Goal: Transaction & Acquisition: Purchase product/service

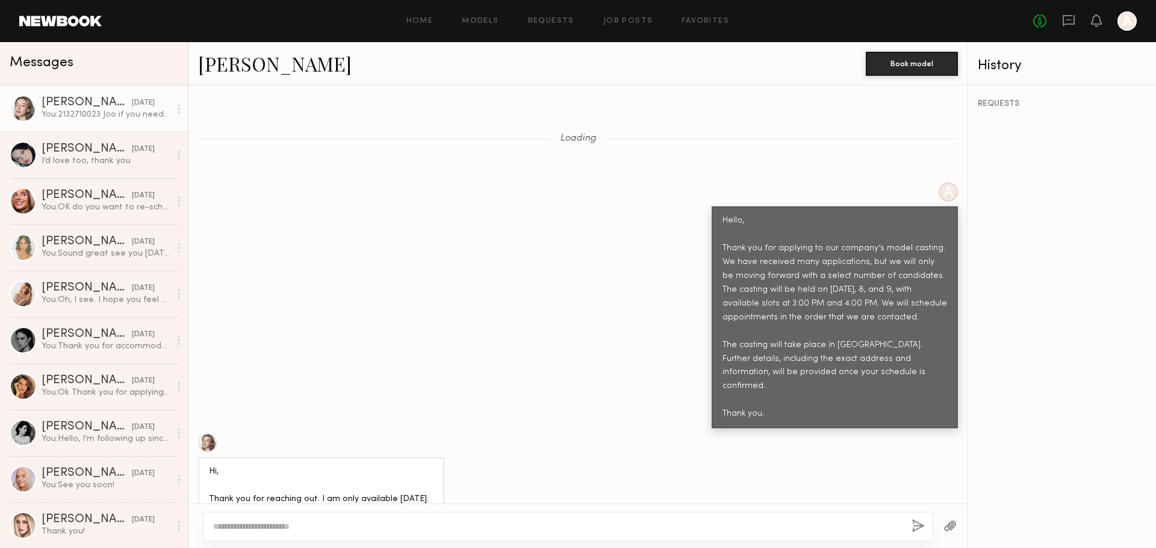
scroll to position [1338, 0]
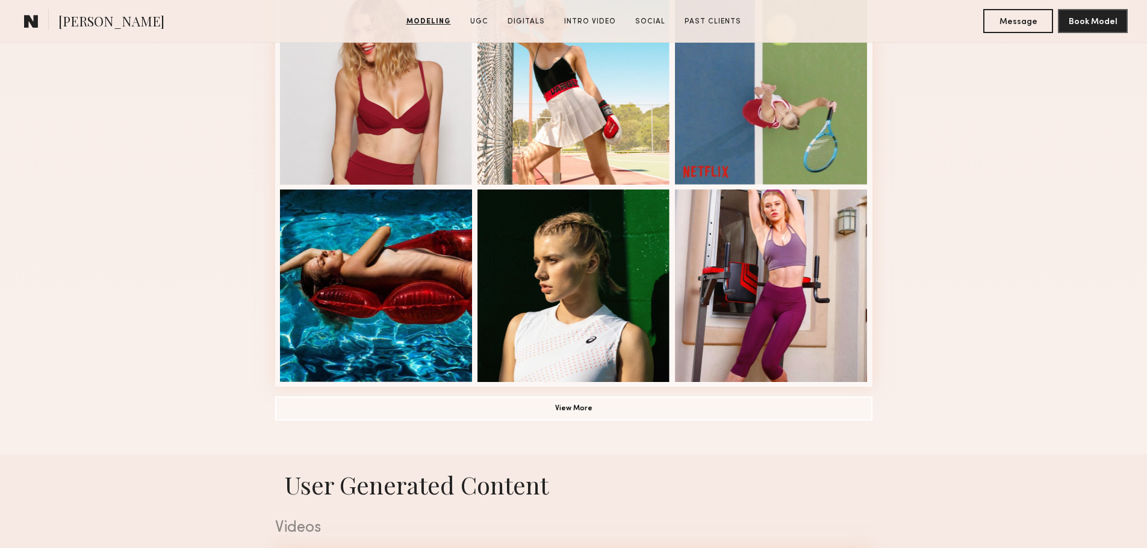
scroll to position [722, 0]
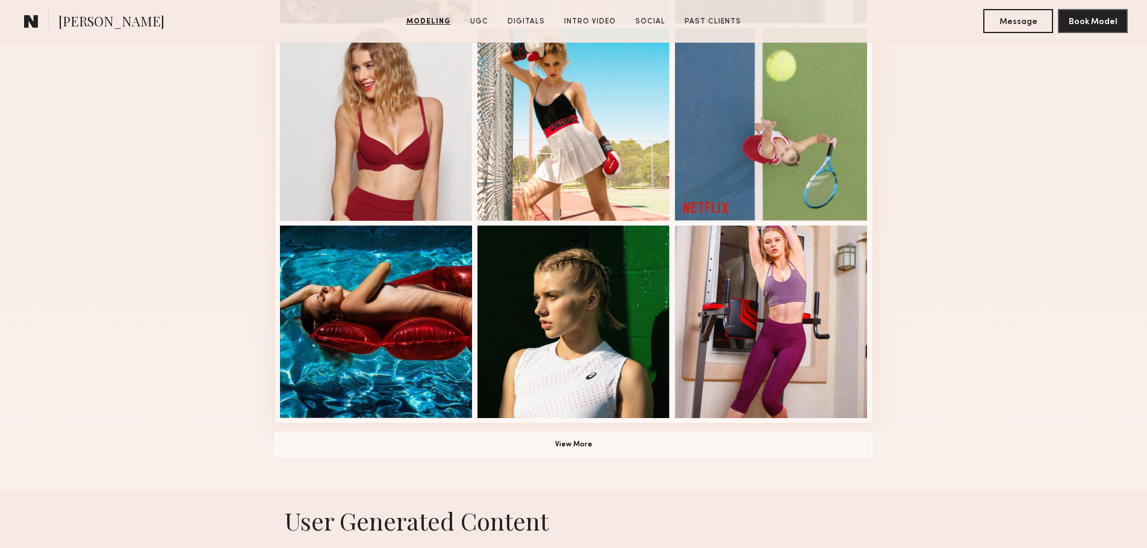
click at [932, 205] on div "Modeling Portfolio View More" at bounding box center [573, 21] width 1147 height 937
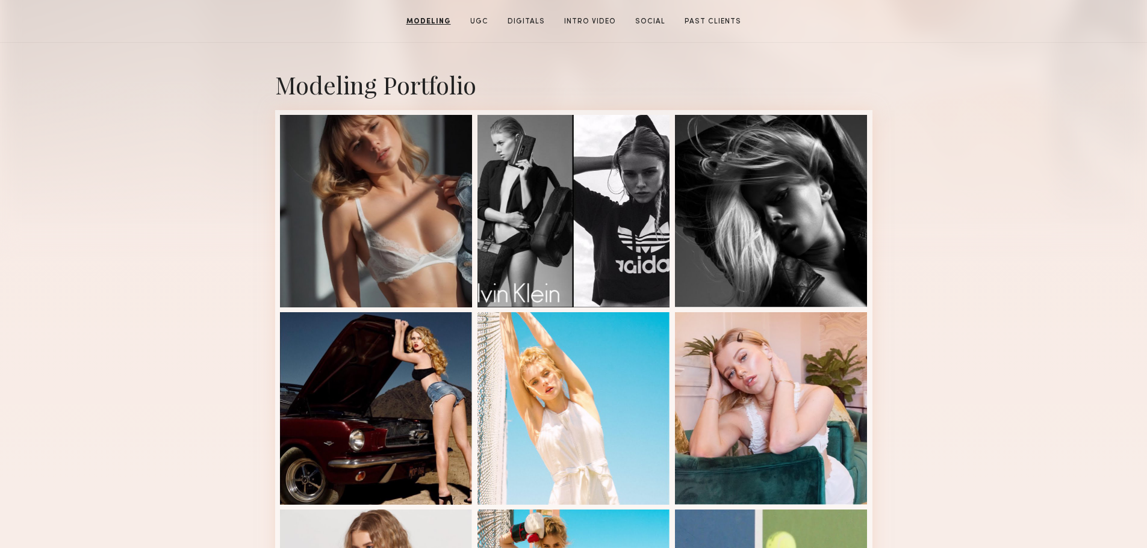
scroll to position [0, 0]
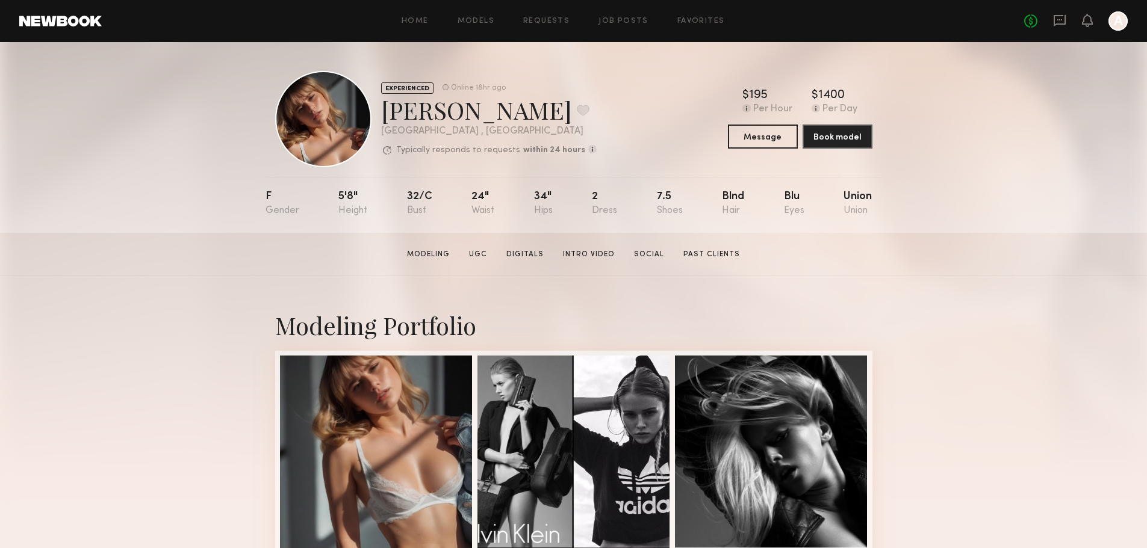
drag, startPoint x: 746, startPoint y: 95, endPoint x: 918, endPoint y: 99, distance: 172.2
click at [918, 99] on div "EXPERIENCED Online 18hr ago [PERSON_NAME] Favorite [GEOGRAPHIC_DATA] , [GEOGRAP…" at bounding box center [573, 137] width 1147 height 191
drag, startPoint x: 748, startPoint y: 95, endPoint x: 853, endPoint y: 95, distance: 104.7
click at [849, 95] on div "$ Typical rate set by model. Can vary by project & usage. 195 Per Hour $ Typica…" at bounding box center [800, 102] width 144 height 25
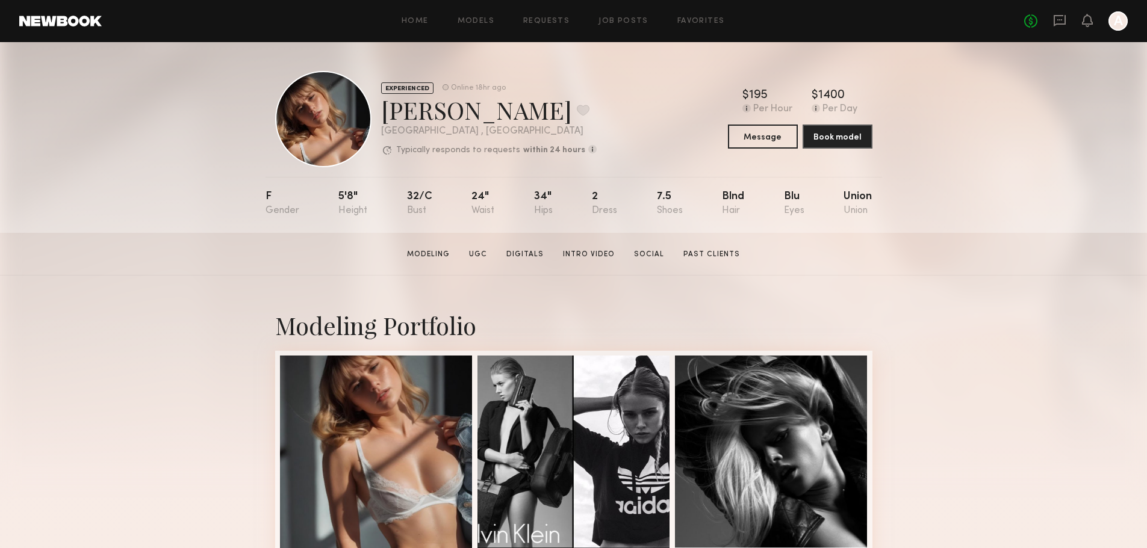
click at [860, 94] on div "$ Typical rate set by model. Can vary by project & usage. 195 Per Hour $ Typica…" at bounding box center [800, 102] width 144 height 25
click at [949, 130] on div "EXPERIENCED Online 18hr ago [PERSON_NAME] Favorite [GEOGRAPHIC_DATA] , [GEOGRAP…" at bounding box center [573, 137] width 1147 height 191
